Goal: Task Accomplishment & Management: Complete application form

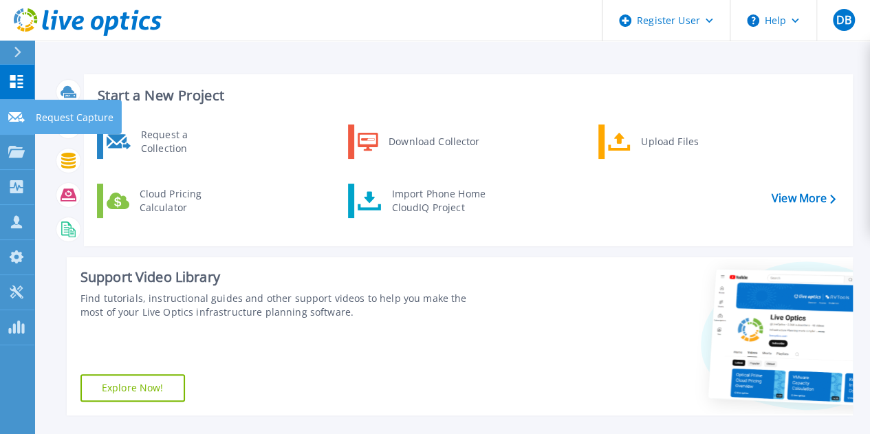
click at [12, 116] on icon at bounding box center [16, 117] width 16 height 10
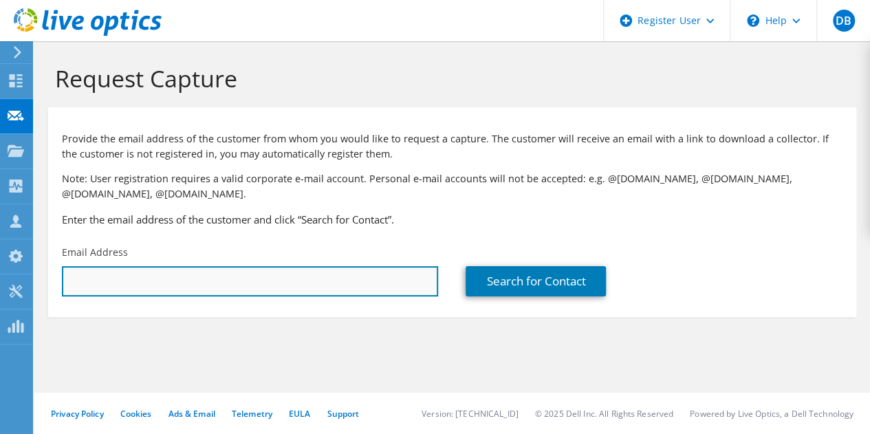
click at [129, 280] on input "text" at bounding box center [250, 281] width 376 height 30
paste input "[PERSON_NAME][EMAIL_ADDRESS][PERSON_NAME][DOMAIN_NAME]"
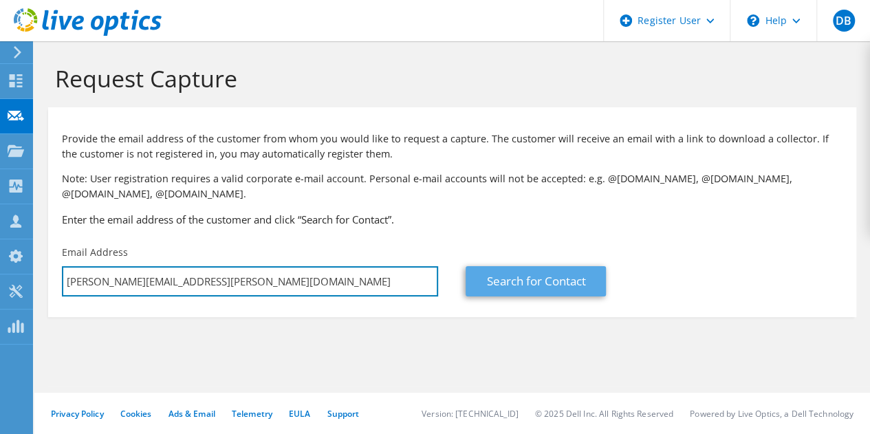
type input "[PERSON_NAME][EMAIL_ADDRESS][PERSON_NAME][DOMAIN_NAME]"
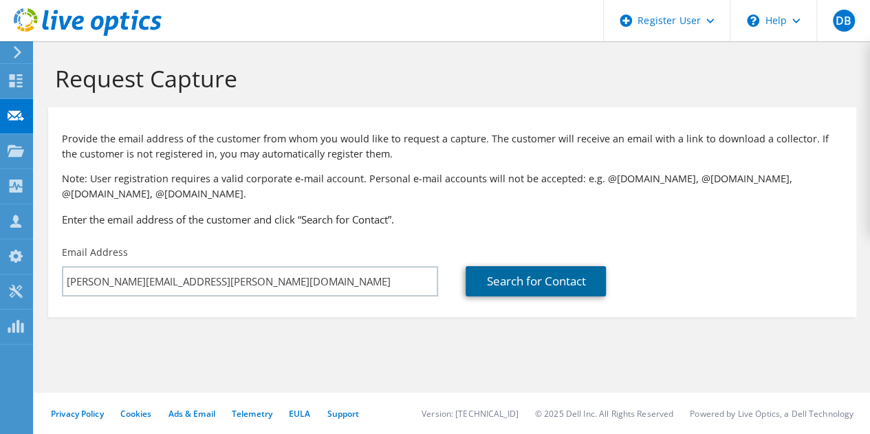
click at [569, 270] on link "Search for Contact" at bounding box center [535, 281] width 140 height 30
type input "SAFETLINE EQUIPAMENTOS DE SEGURANCA LTDA"
type input "[PERSON_NAME]"
type input "[GEOGRAPHIC_DATA]"
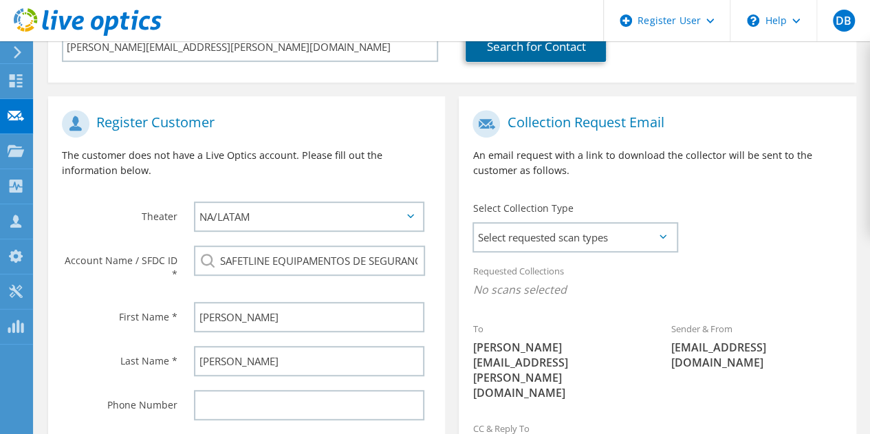
scroll to position [278, 0]
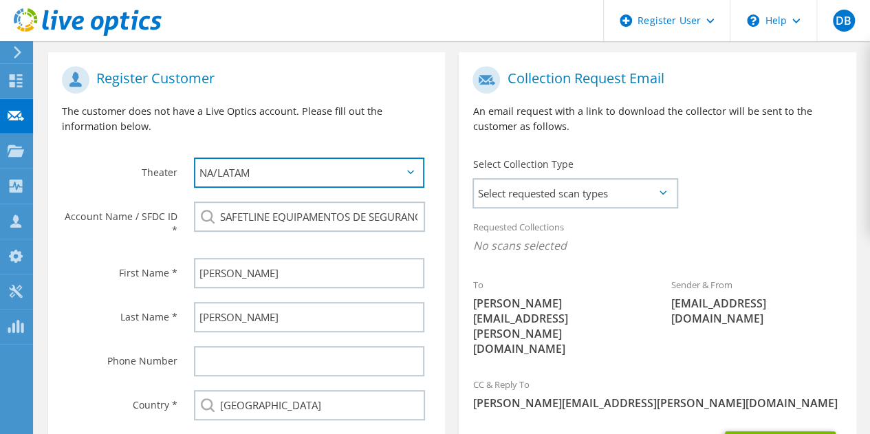
click at [393, 181] on select "APJ EMEA NA/LATAM" at bounding box center [309, 172] width 230 height 30
click at [632, 202] on span "Select requested scan types" at bounding box center [575, 192] width 202 height 27
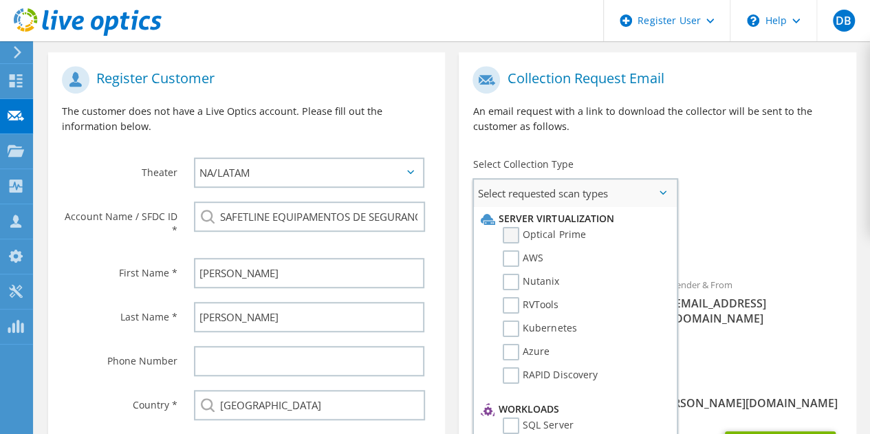
click at [572, 232] on label "Optical Prime" at bounding box center [544, 235] width 82 height 16
click at [0, 0] on input "Optical Prime" at bounding box center [0, 0] width 0 height 0
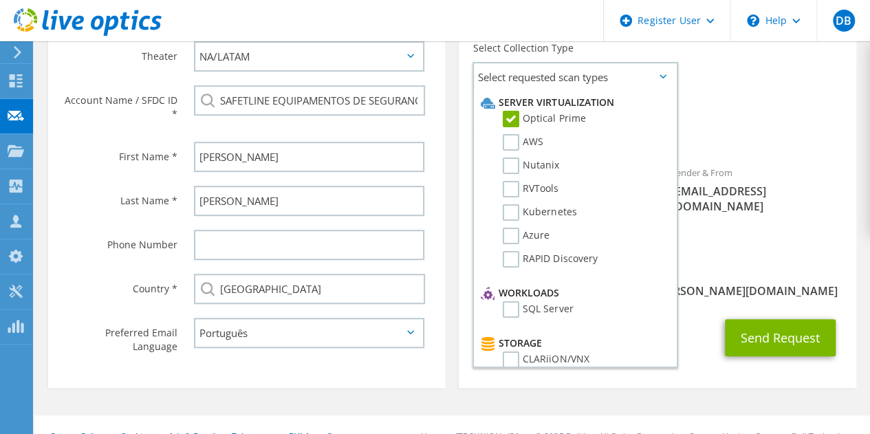
scroll to position [419, 0]
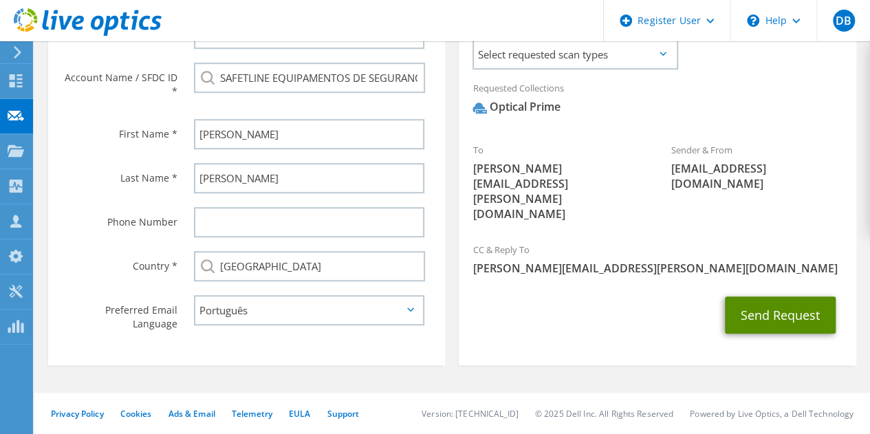
click at [791, 296] on button "Send Request" at bounding box center [780, 314] width 111 height 37
